Goal: Information Seeking & Learning: Learn about a topic

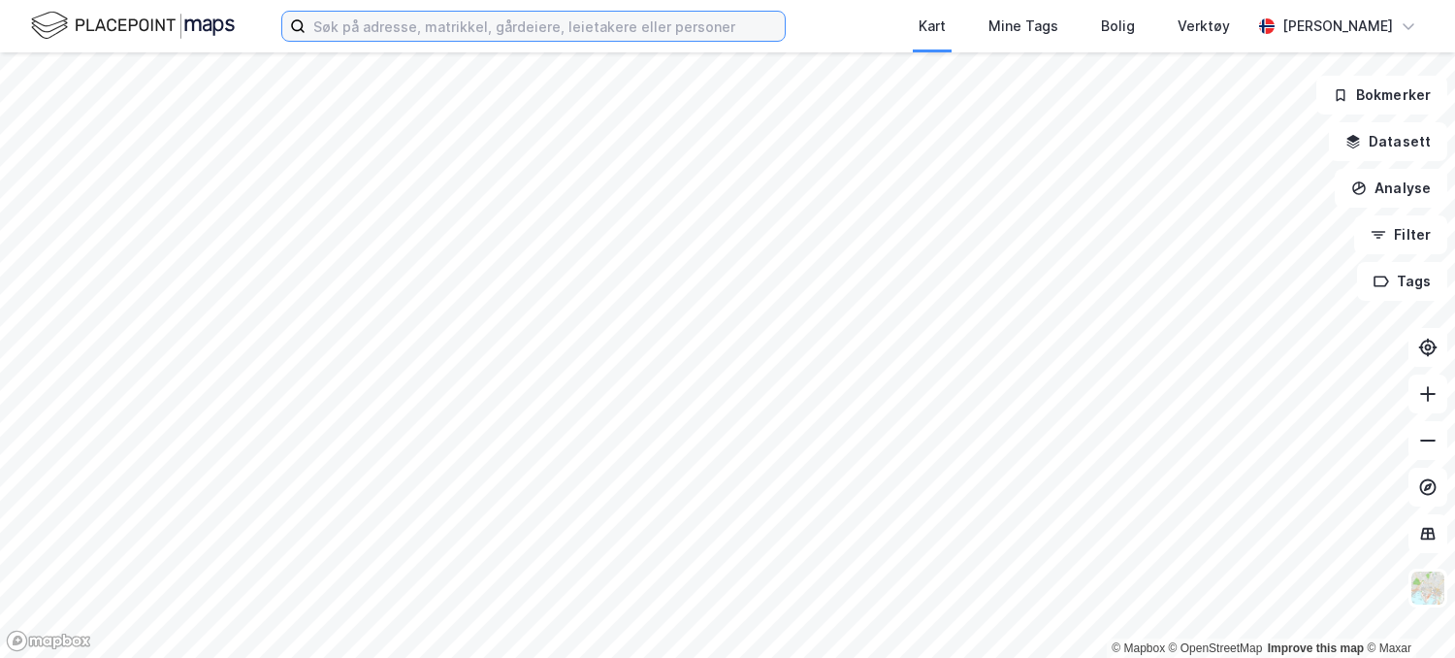
click at [706, 28] on input at bounding box center [545, 26] width 479 height 29
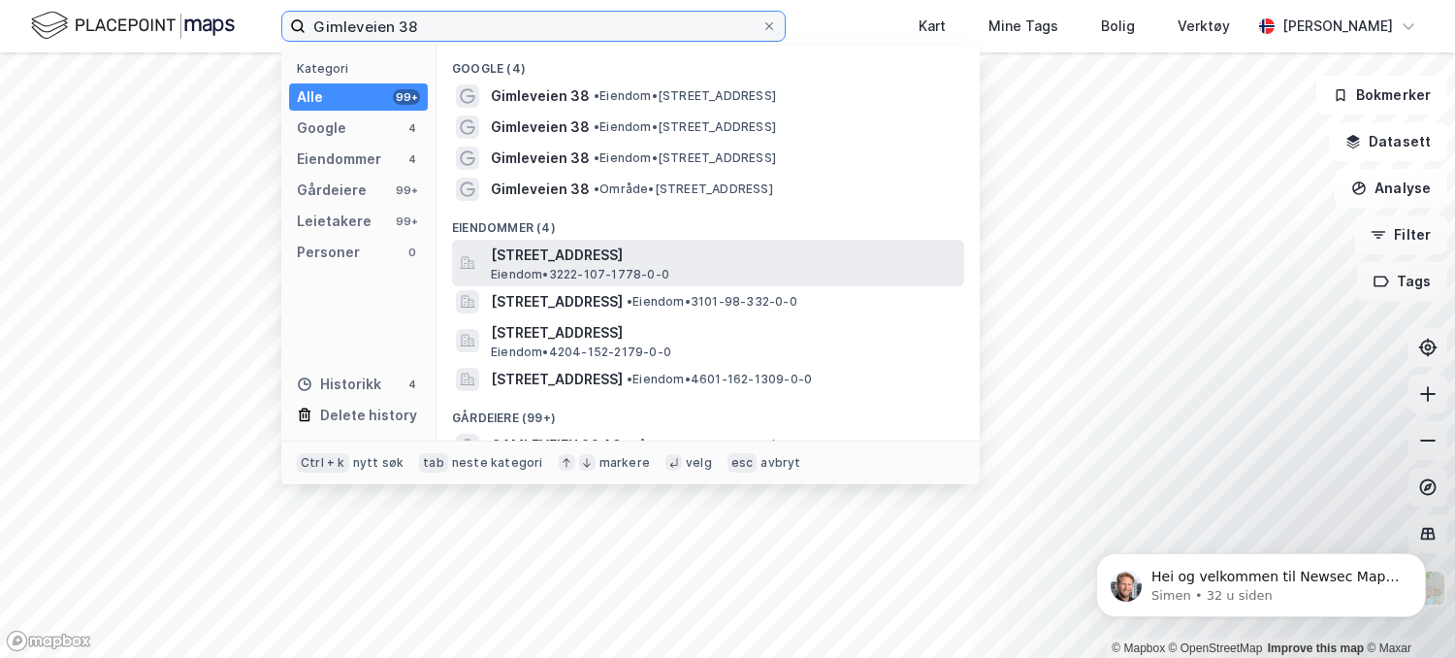
type input "Gimleveien 38"
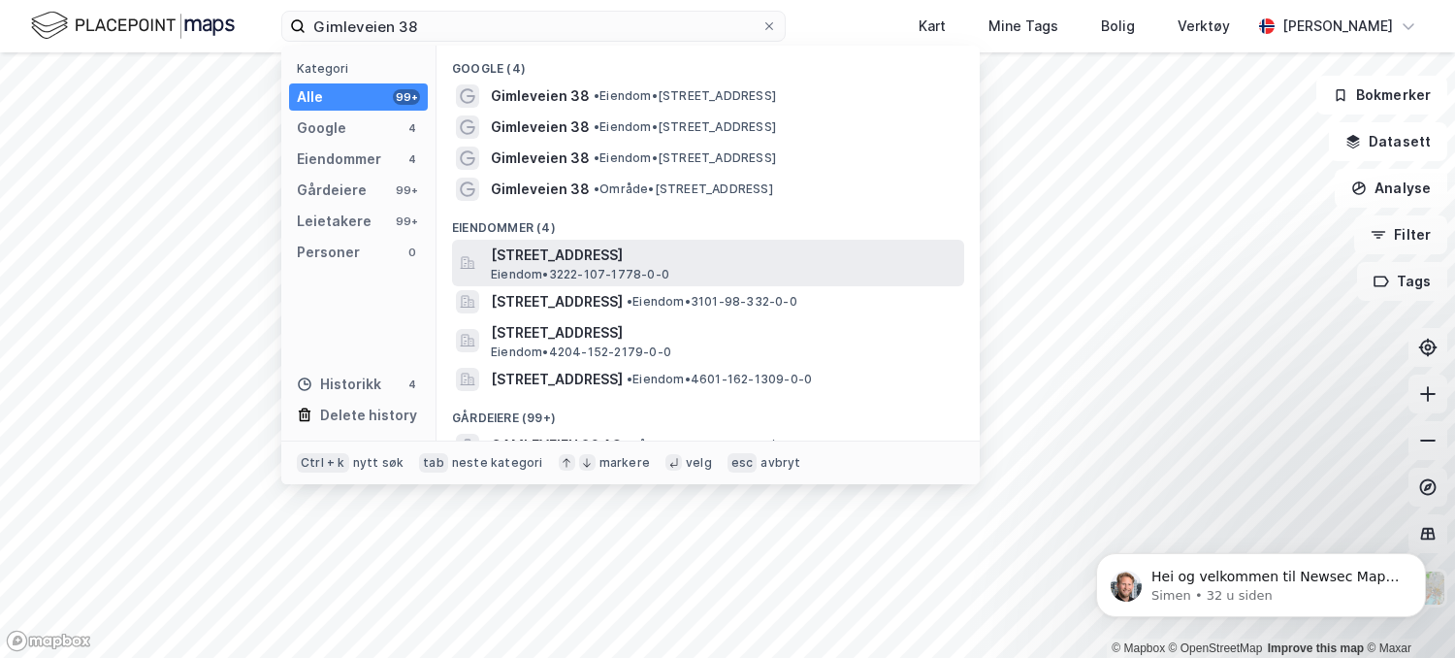
click at [691, 261] on span "[STREET_ADDRESS]" at bounding box center [724, 255] width 466 height 23
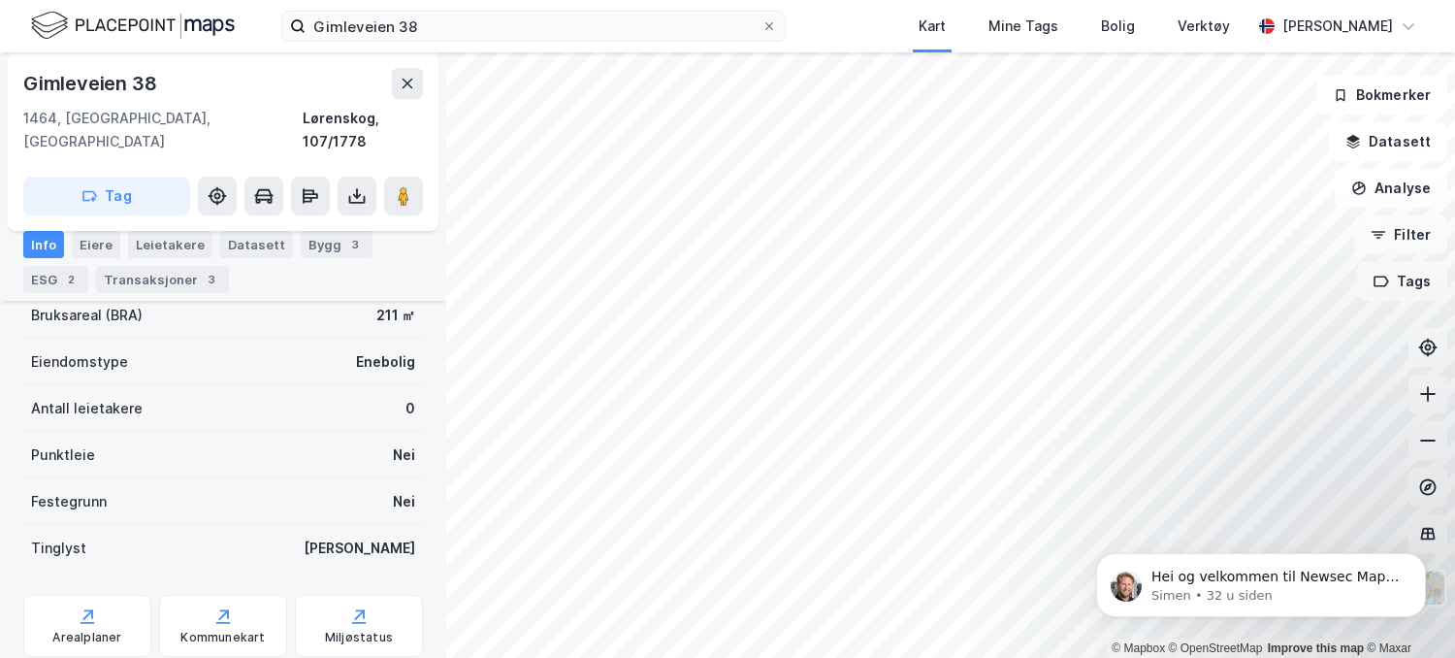
scroll to position [297, 0]
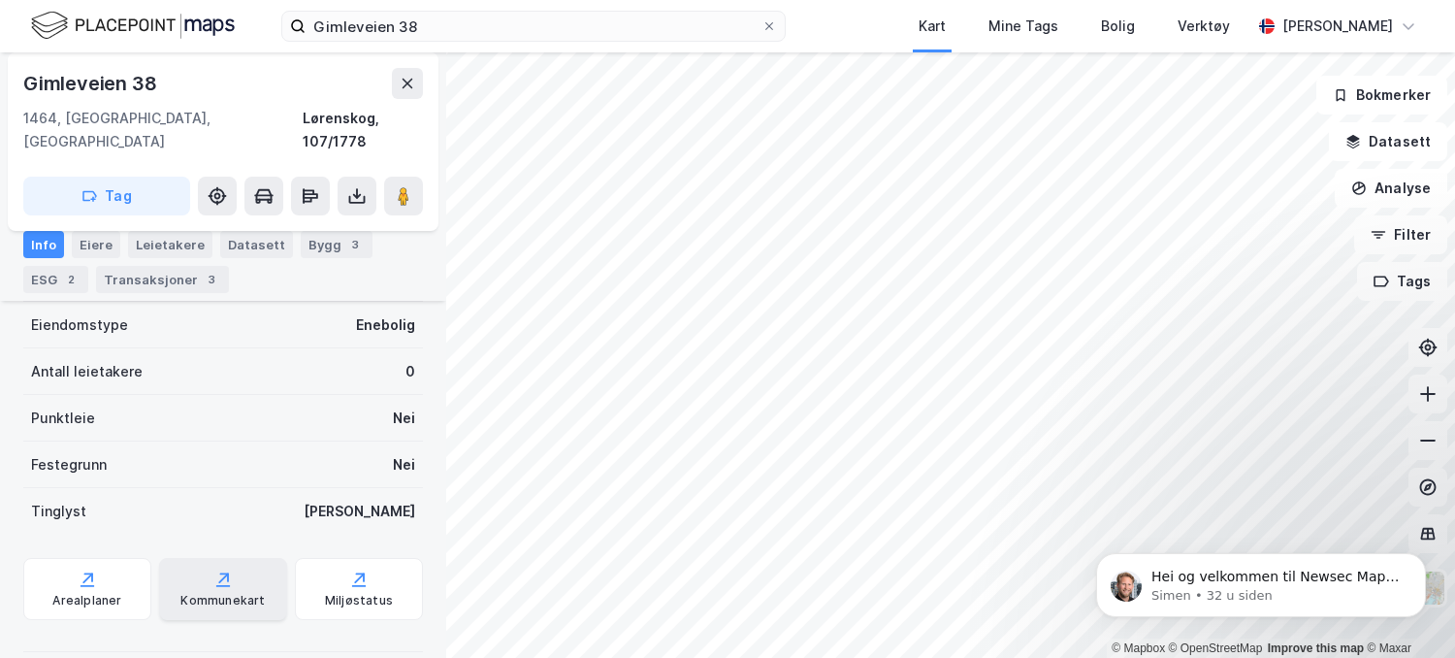
click at [242, 562] on div "Kommunekart" at bounding box center [223, 589] width 128 height 62
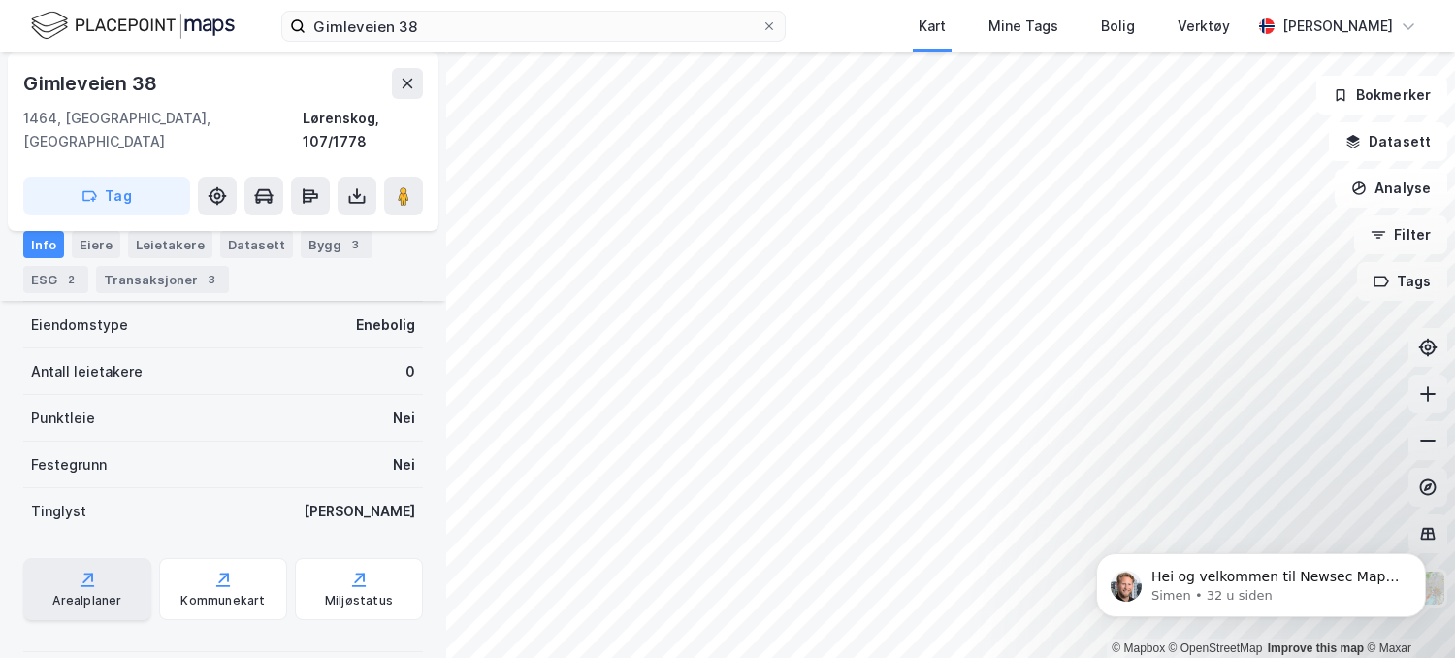
click at [108, 593] on div "Arealplaner" at bounding box center [86, 601] width 69 height 16
